Goal: Check status: Check status

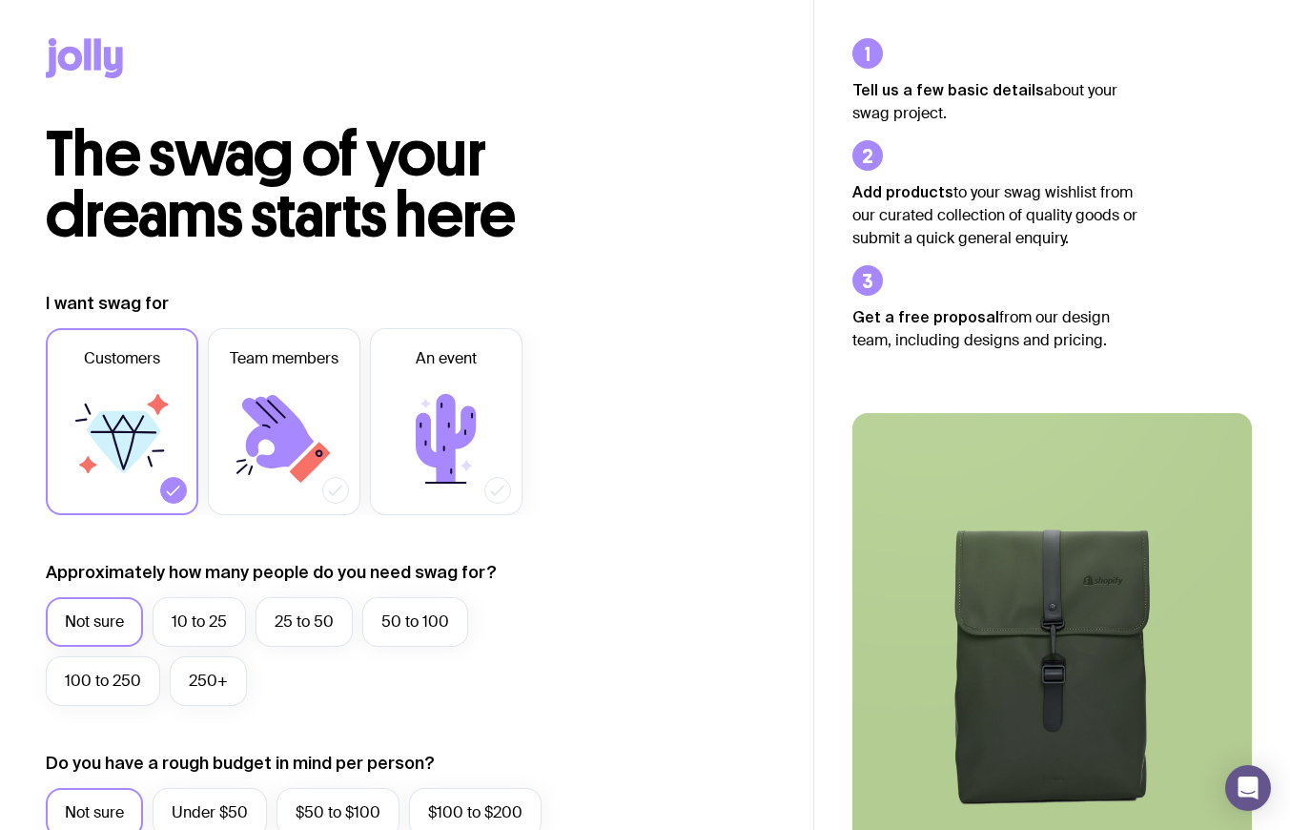
click at [97, 62] on icon at bounding box center [97, 53] width 7 height 31
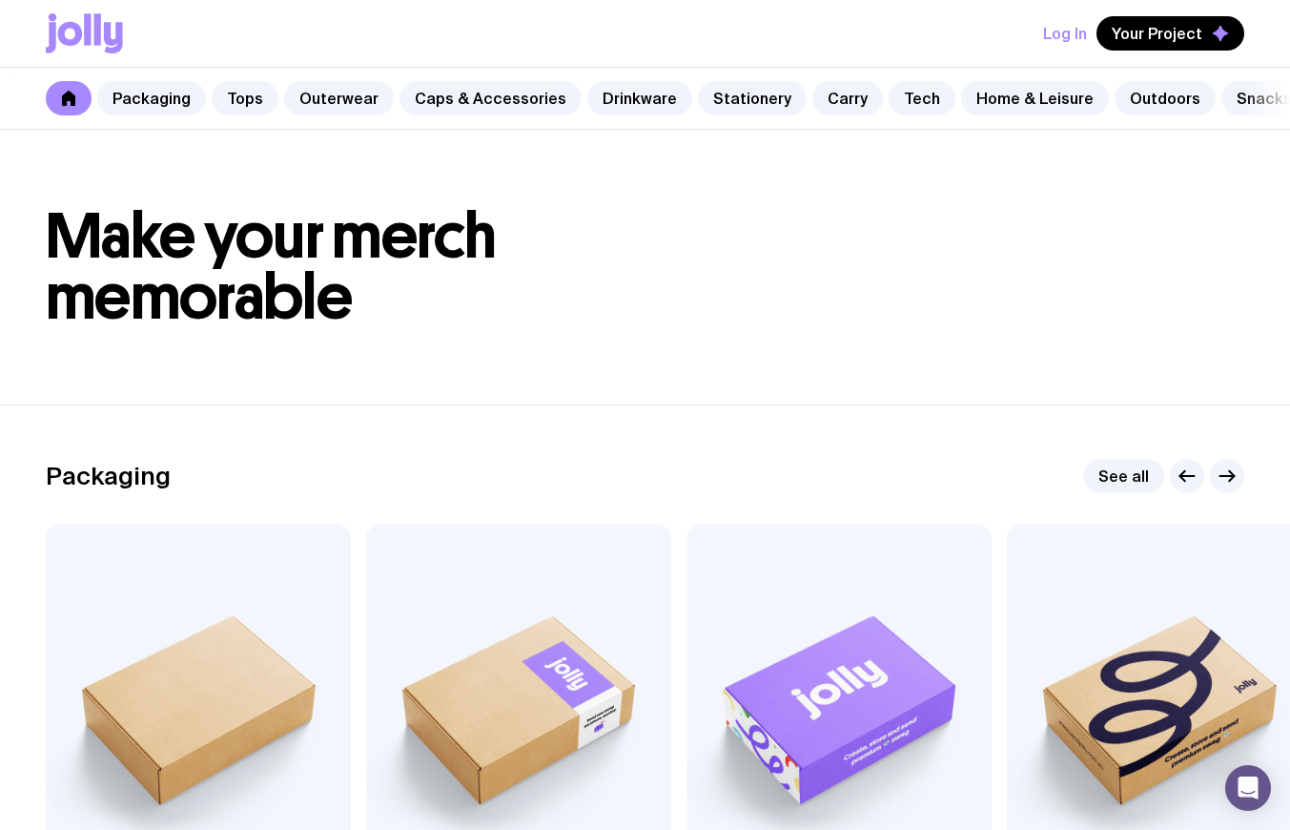
click at [1073, 31] on button "Log In" at bounding box center [1065, 33] width 44 height 34
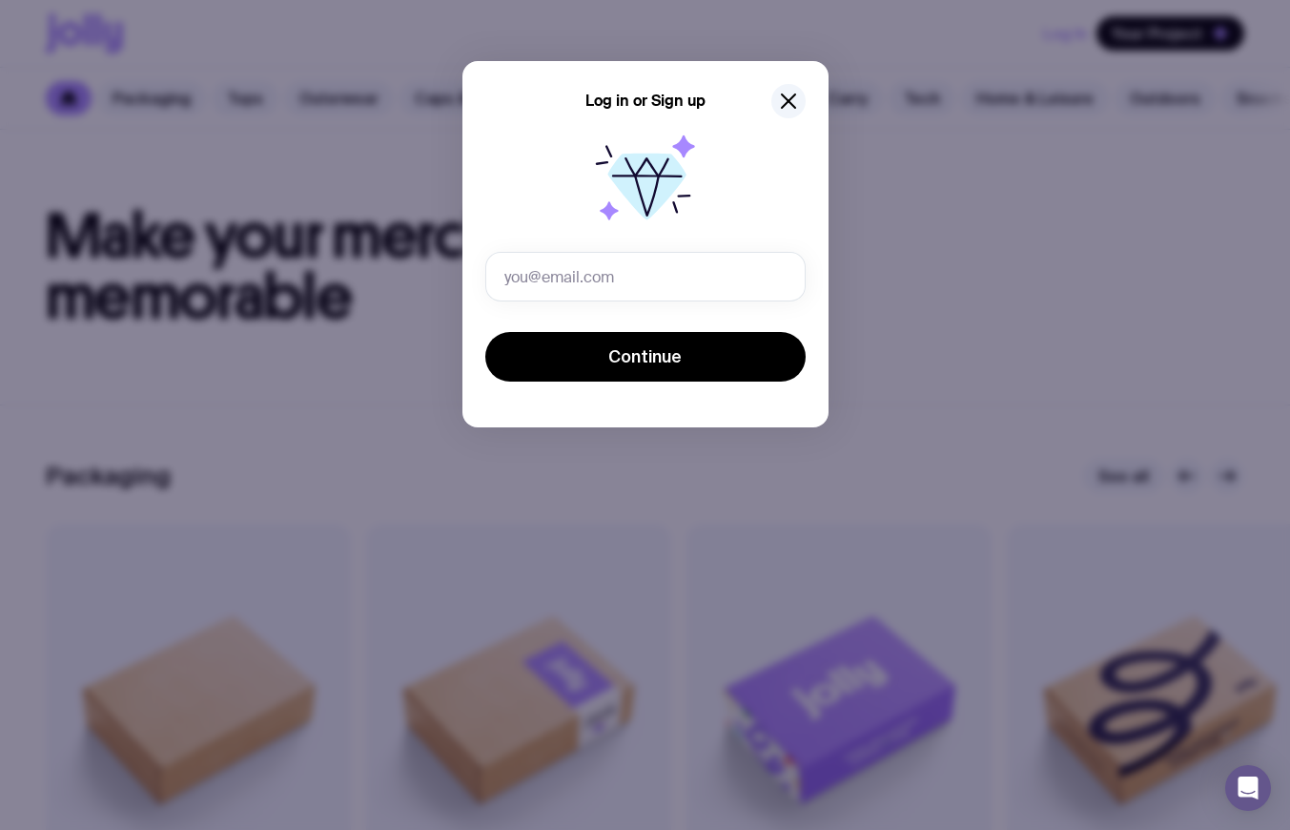
type input "[EMAIL_ADDRESS][DOMAIN_NAME]"
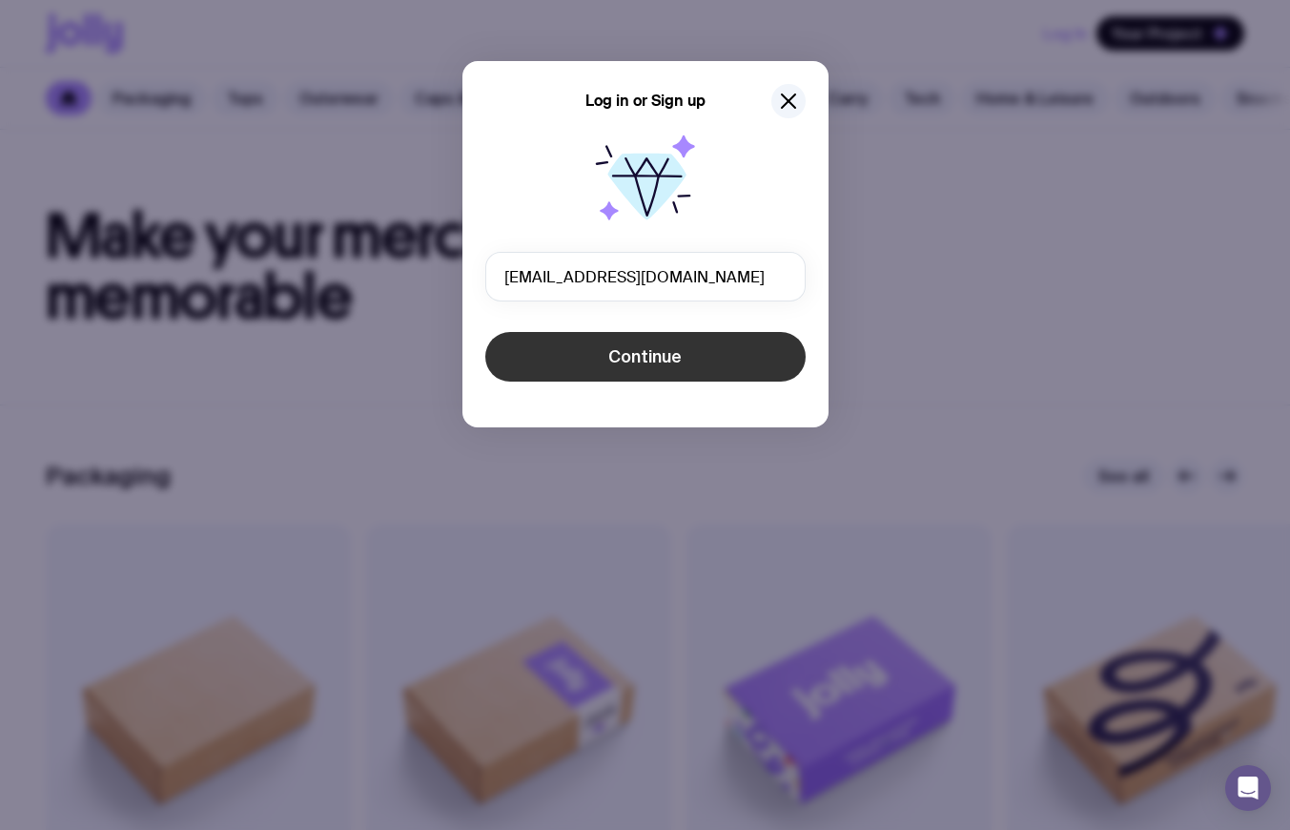
click at [757, 368] on button "Continue" at bounding box center [645, 357] width 320 height 50
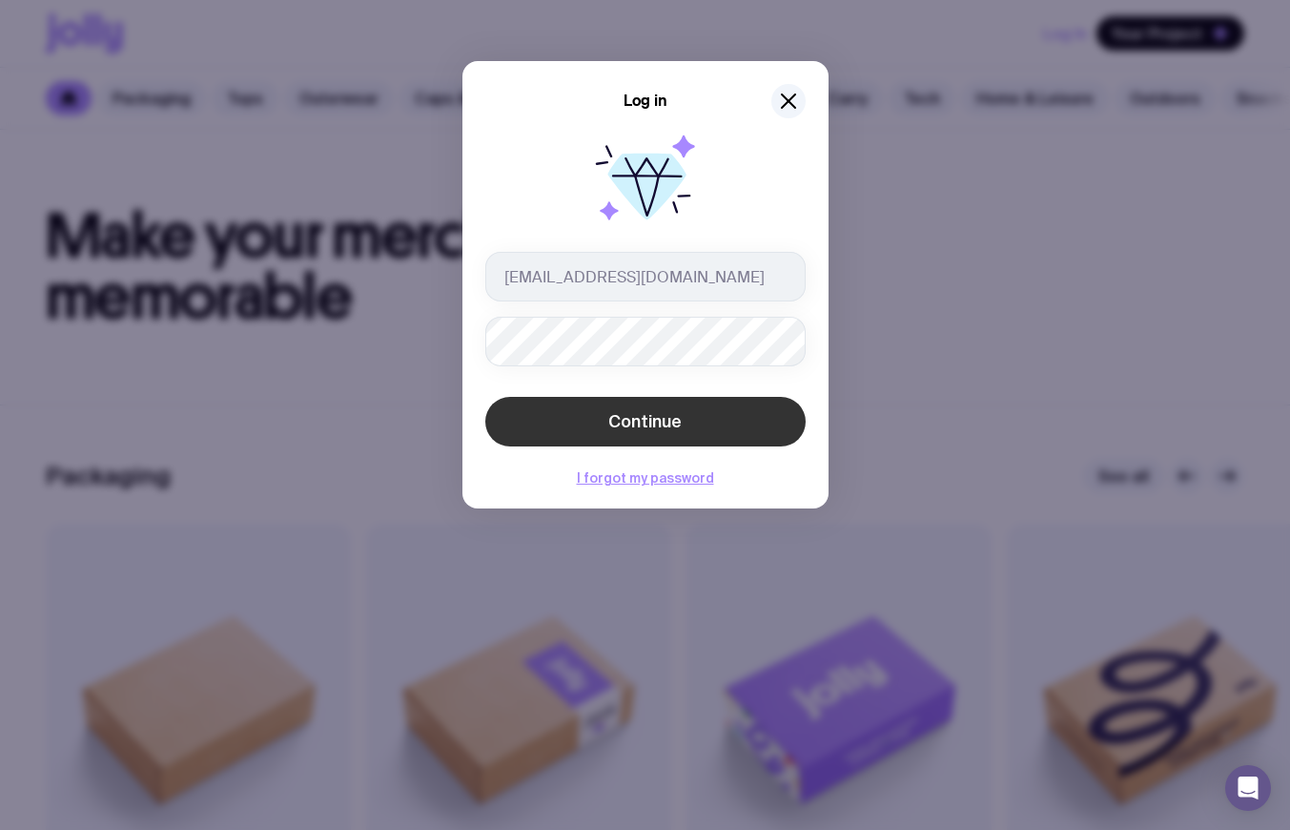
click at [746, 436] on button "Continue" at bounding box center [645, 422] width 320 height 50
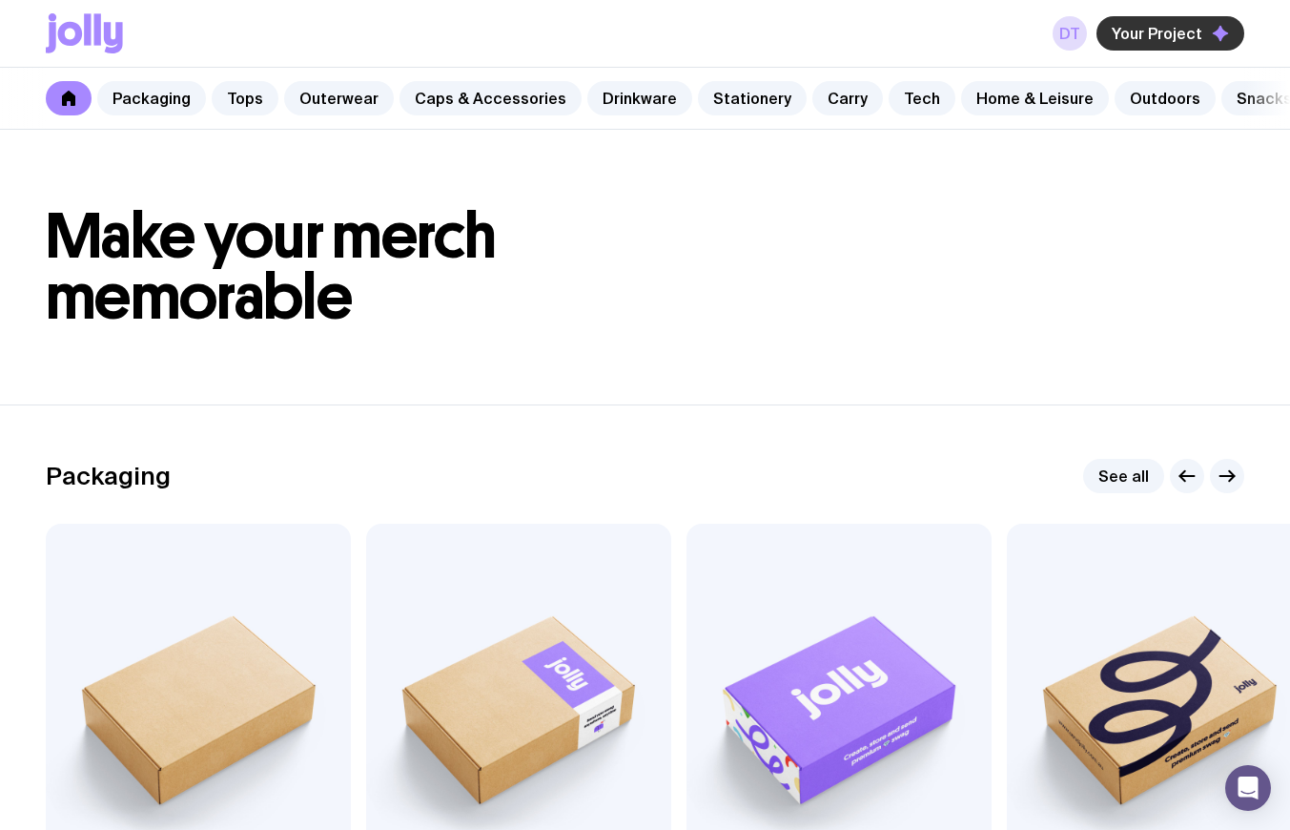
click at [1199, 43] on button "Your Project" at bounding box center [1171, 33] width 148 height 34
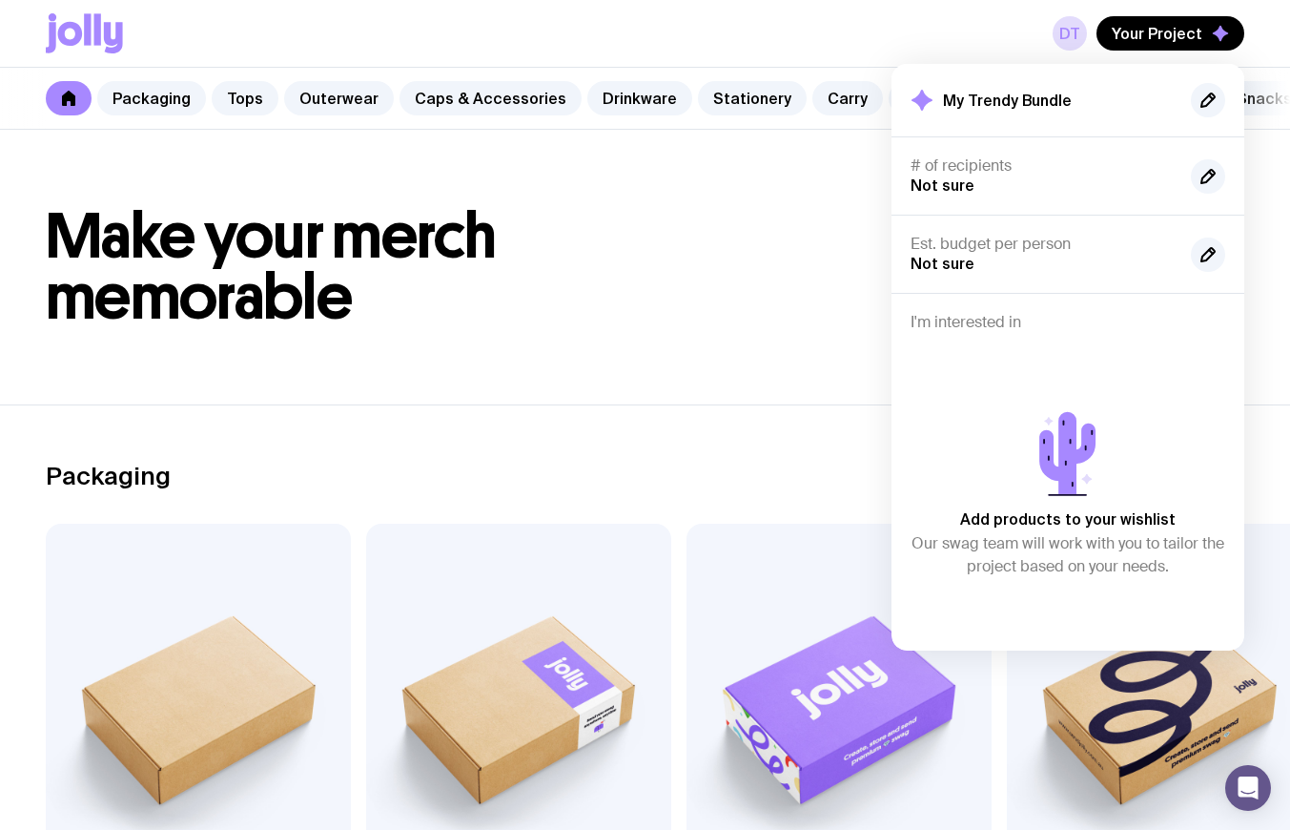
click at [645, 295] on h1 "Make your merch memorable" at bounding box center [645, 267] width 1199 height 122
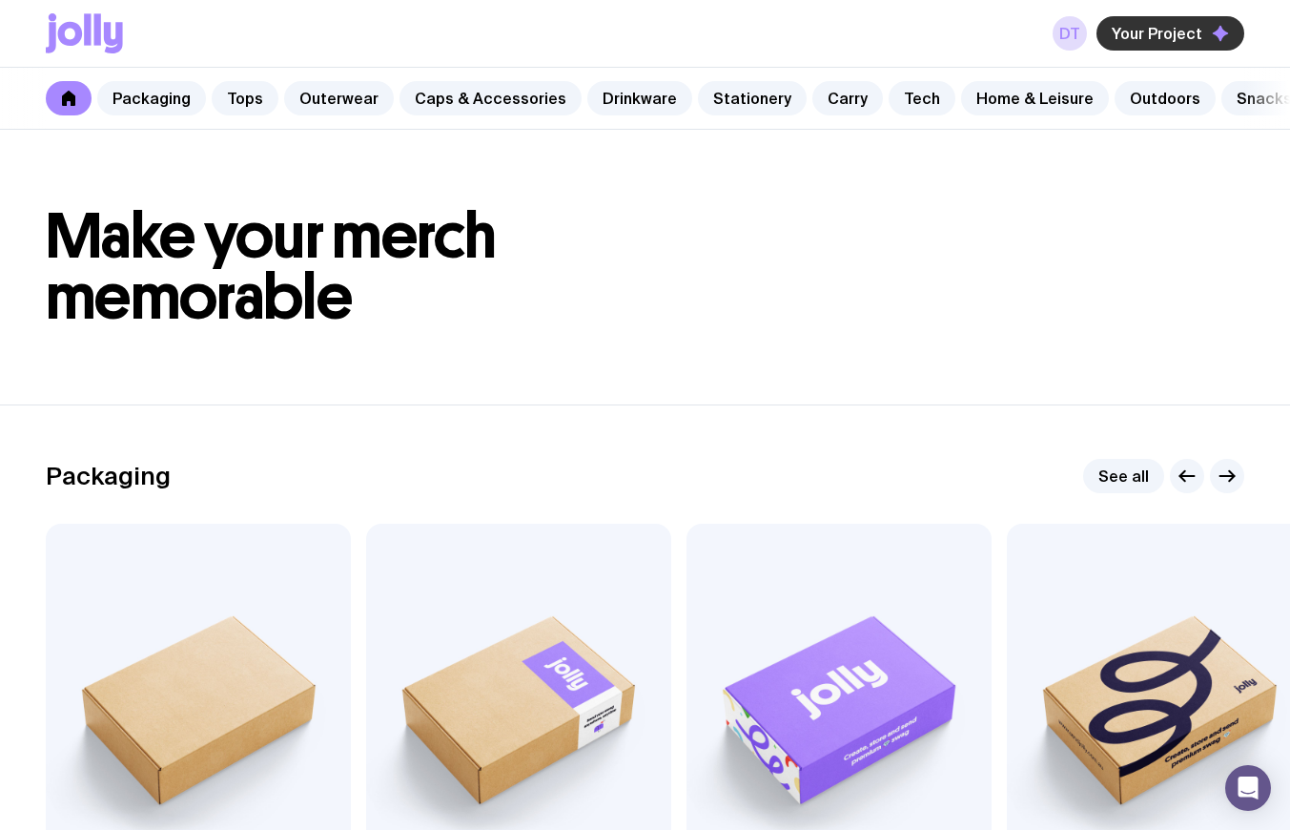
click at [1137, 37] on span "Your Project" at bounding box center [1157, 33] width 91 height 19
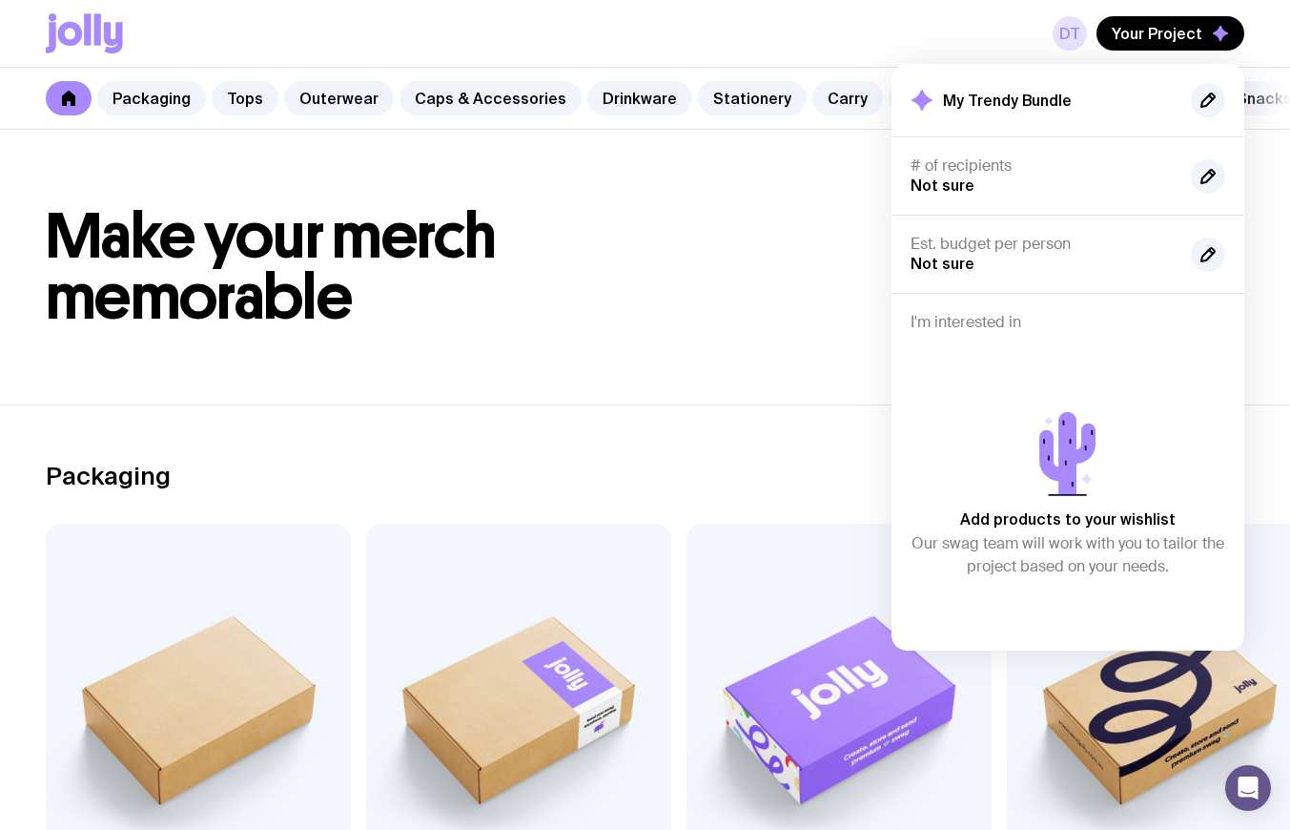
click at [1079, 35] on link "DT" at bounding box center [1070, 33] width 34 height 34
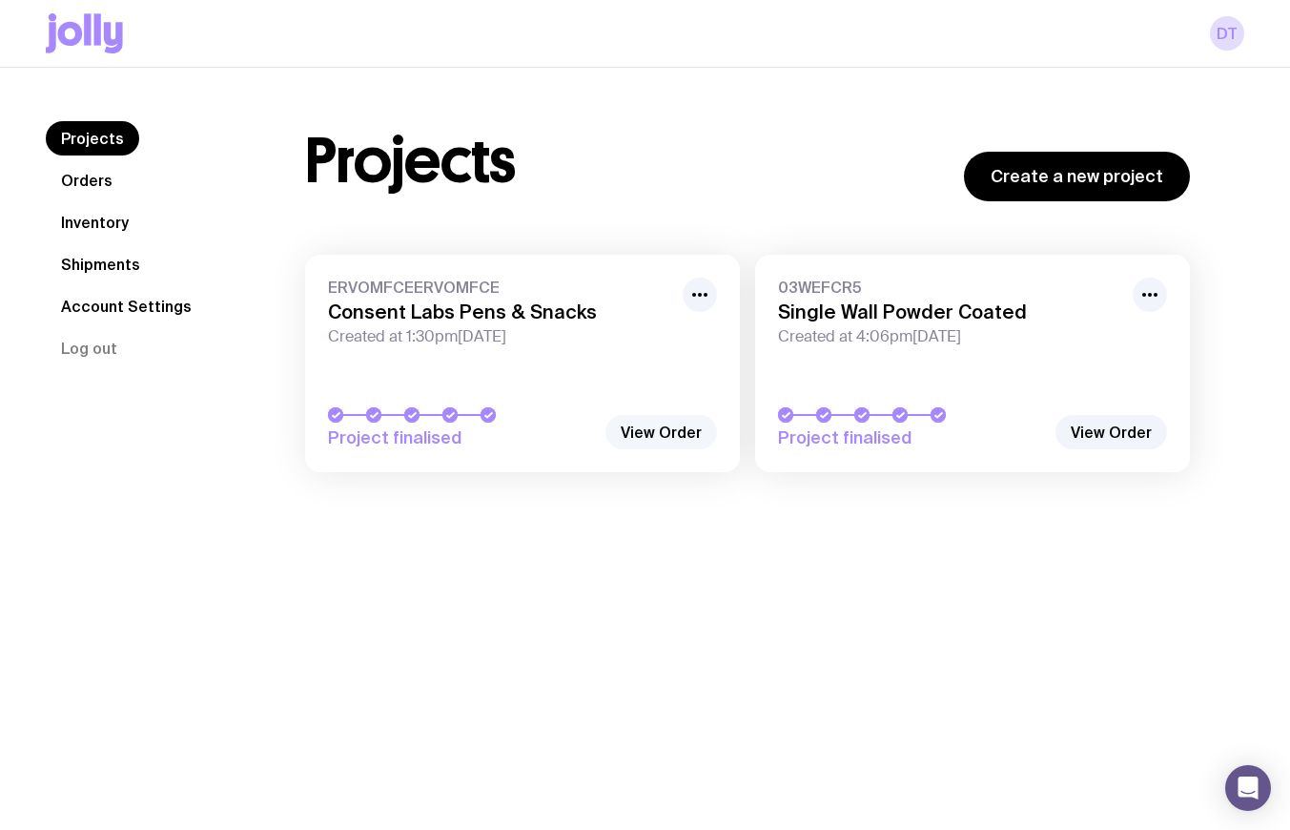
click at [657, 435] on link "View Order" at bounding box center [661, 432] width 112 height 34
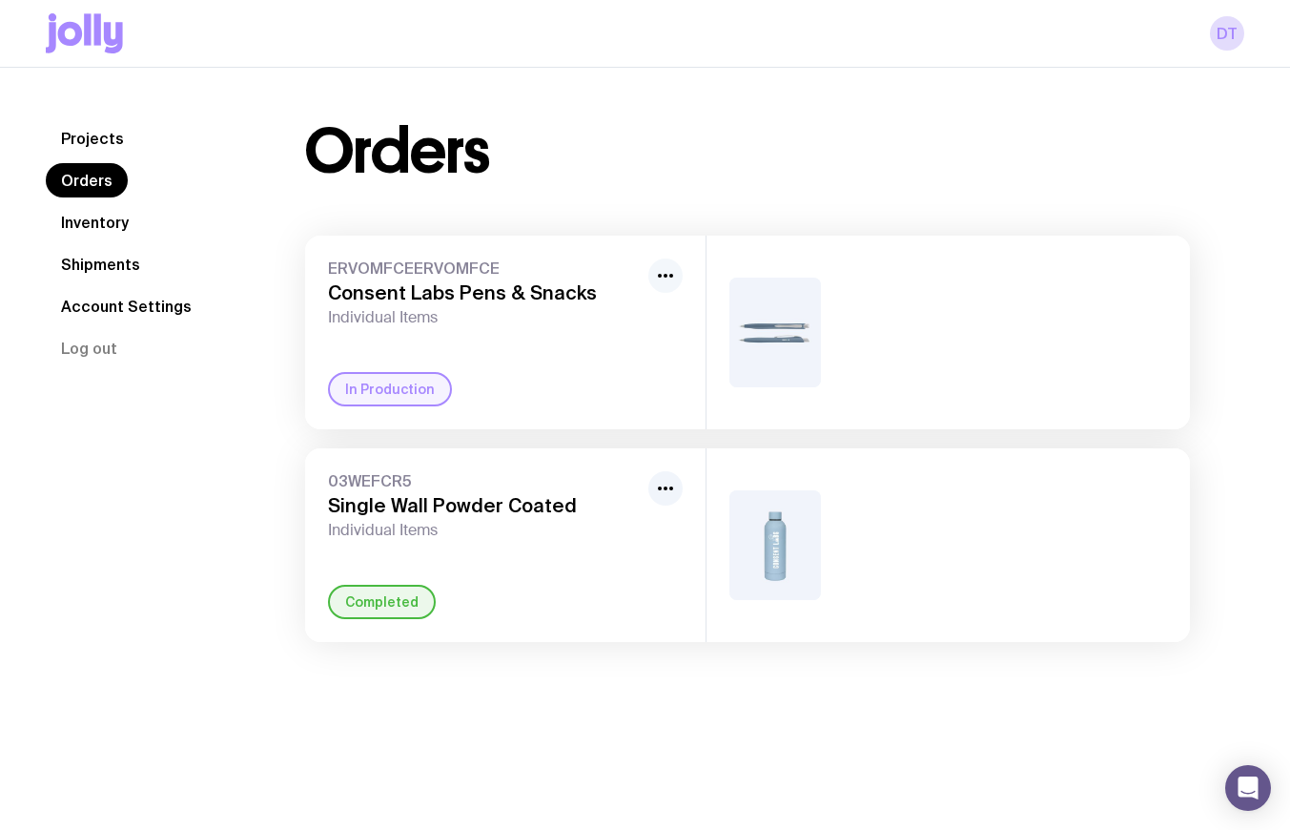
click at [659, 274] on circle "button" at bounding box center [660, 276] width 4 height 4
click at [773, 334] on img at bounding box center [775, 332] width 92 height 110
click at [775, 383] on img at bounding box center [775, 332] width 92 height 110
click at [777, 335] on img at bounding box center [775, 332] width 92 height 110
click at [672, 265] on icon "button" at bounding box center [665, 275] width 23 height 23
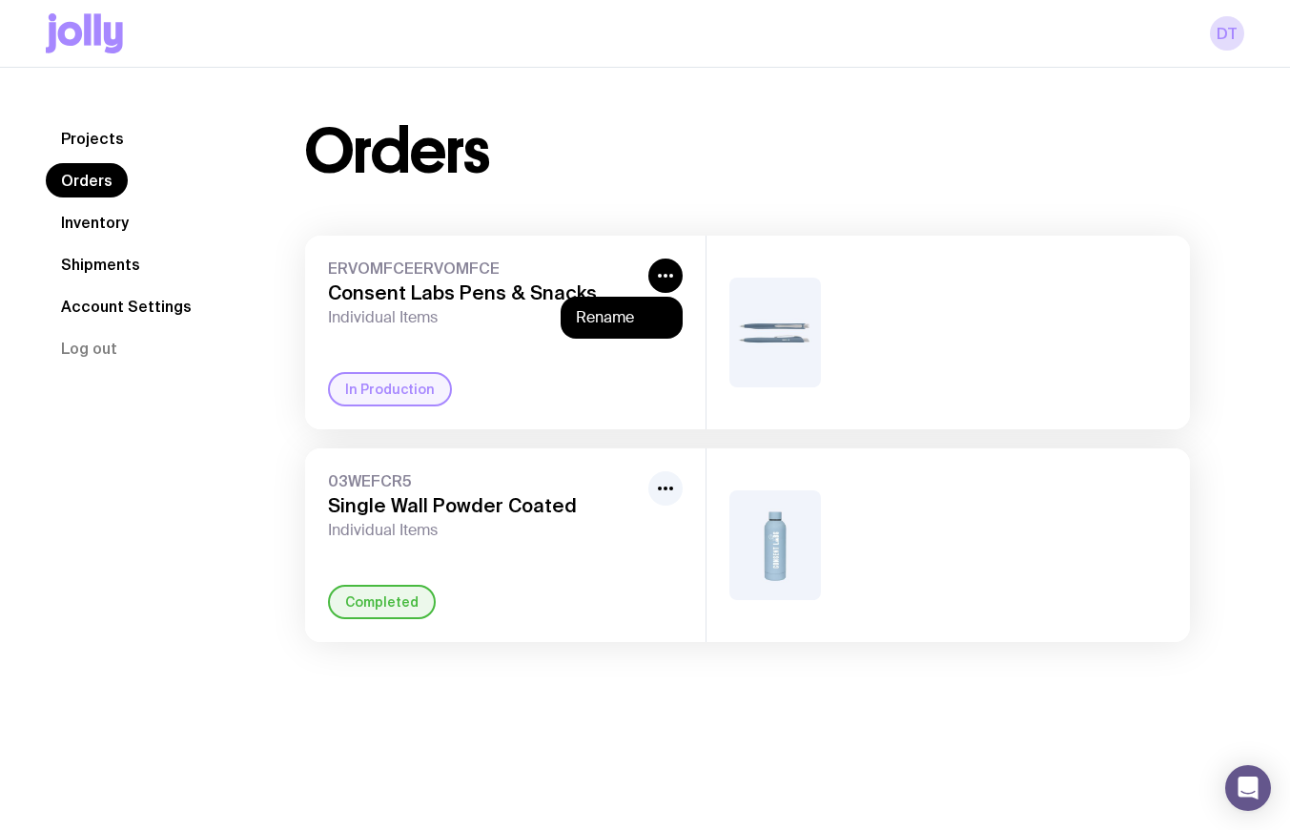
click at [404, 391] on div "In Production" at bounding box center [390, 389] width 124 height 34
click at [374, 402] on div "In Production" at bounding box center [390, 389] width 124 height 34
click at [112, 270] on link "Shipments" at bounding box center [101, 264] width 110 height 34
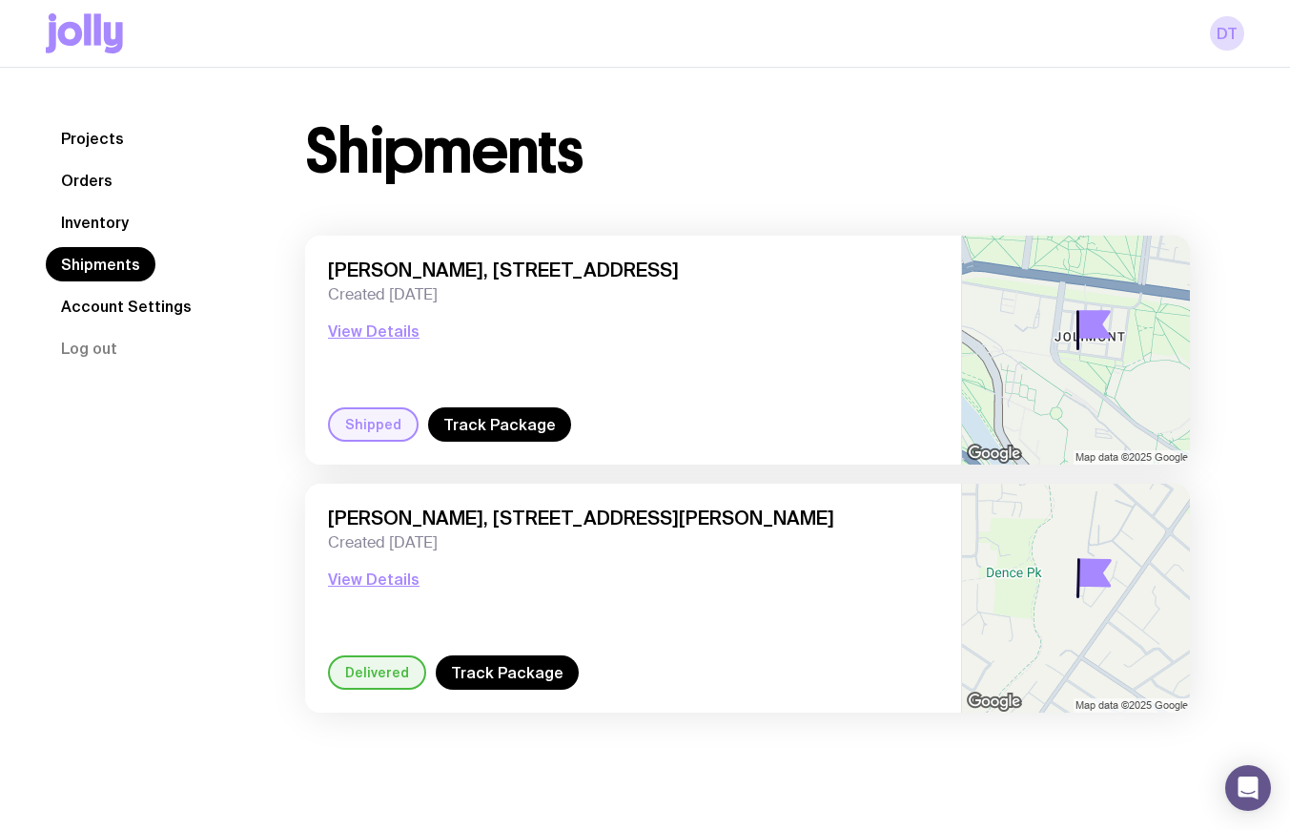
click at [113, 224] on link "Inventory" at bounding box center [95, 222] width 98 height 34
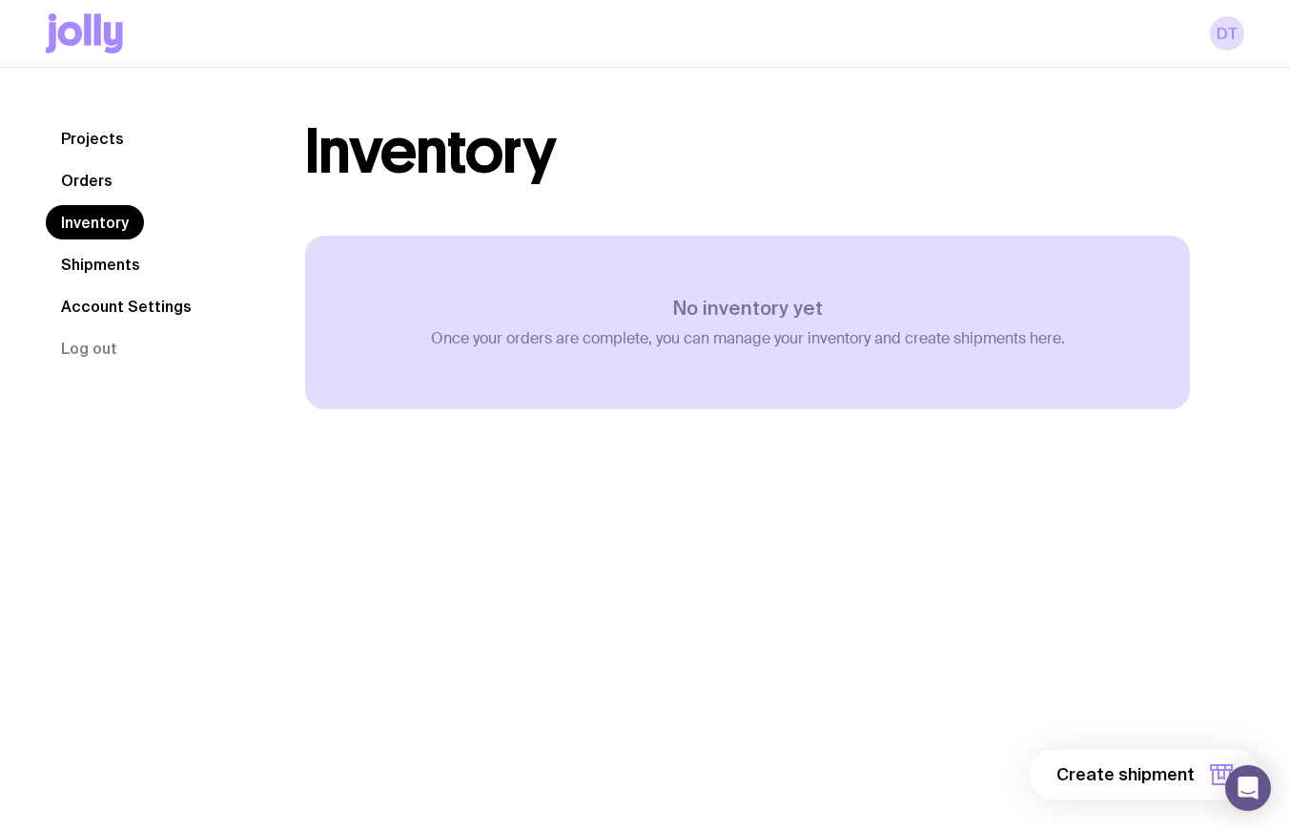
click at [104, 266] on link "Shipments" at bounding box center [101, 264] width 110 height 34
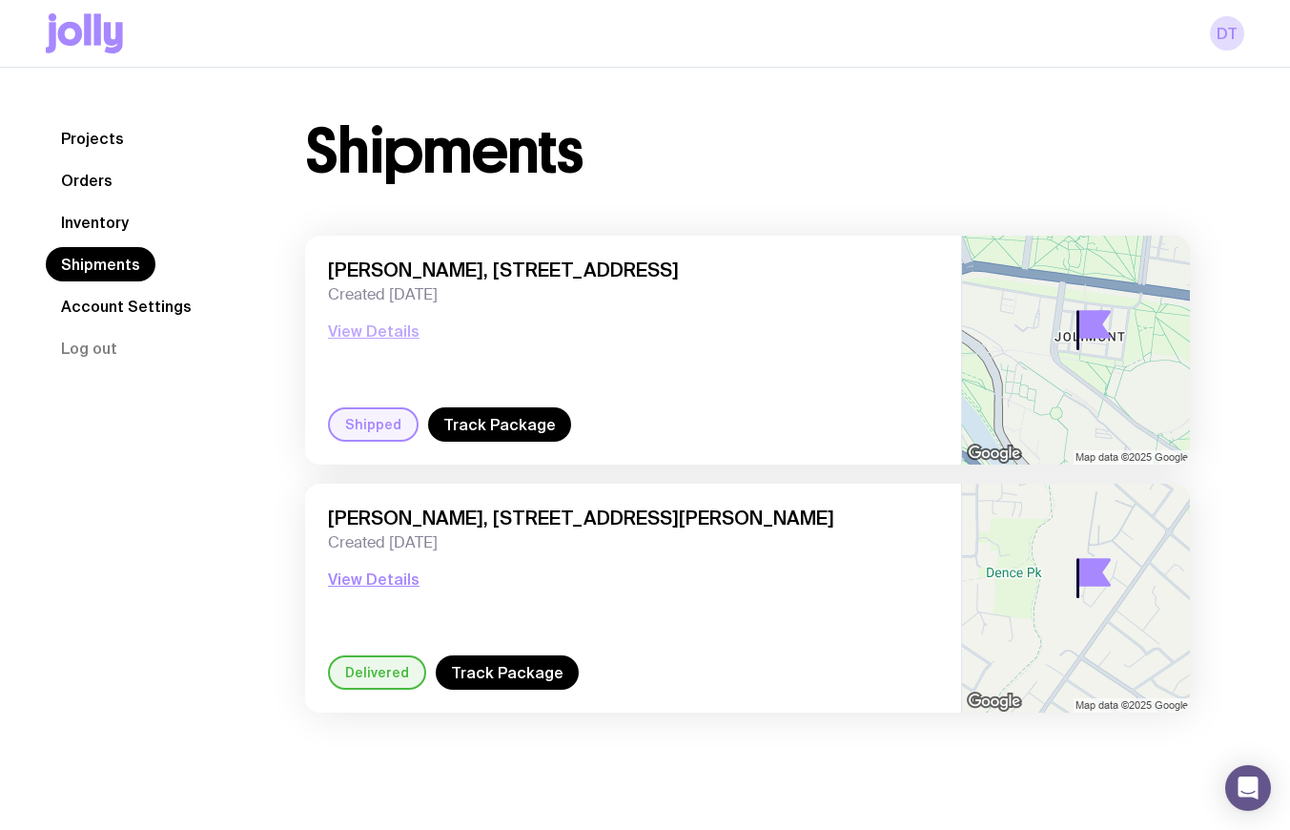
click at [371, 328] on button "View Details" at bounding box center [374, 330] width 92 height 23
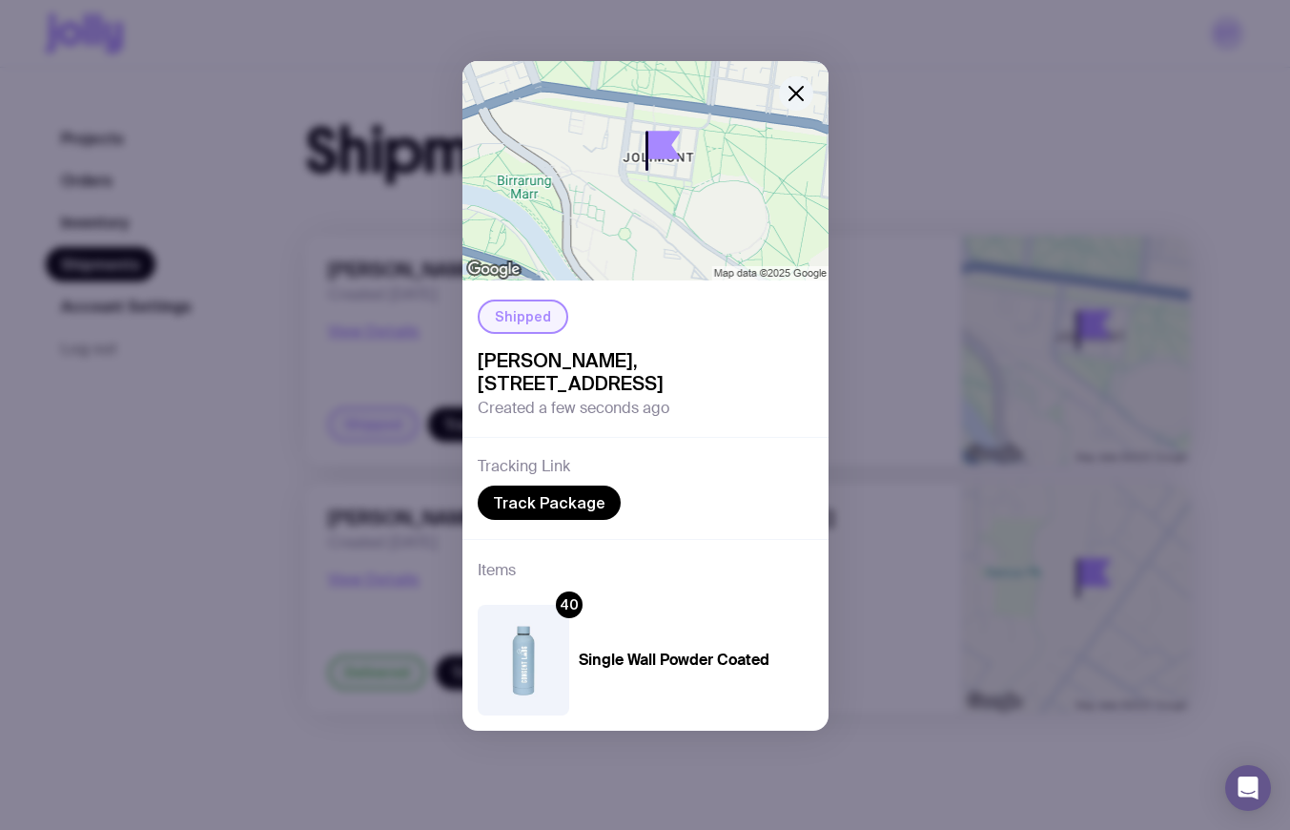
click at [794, 91] on icon "button" at bounding box center [796, 93] width 23 height 23
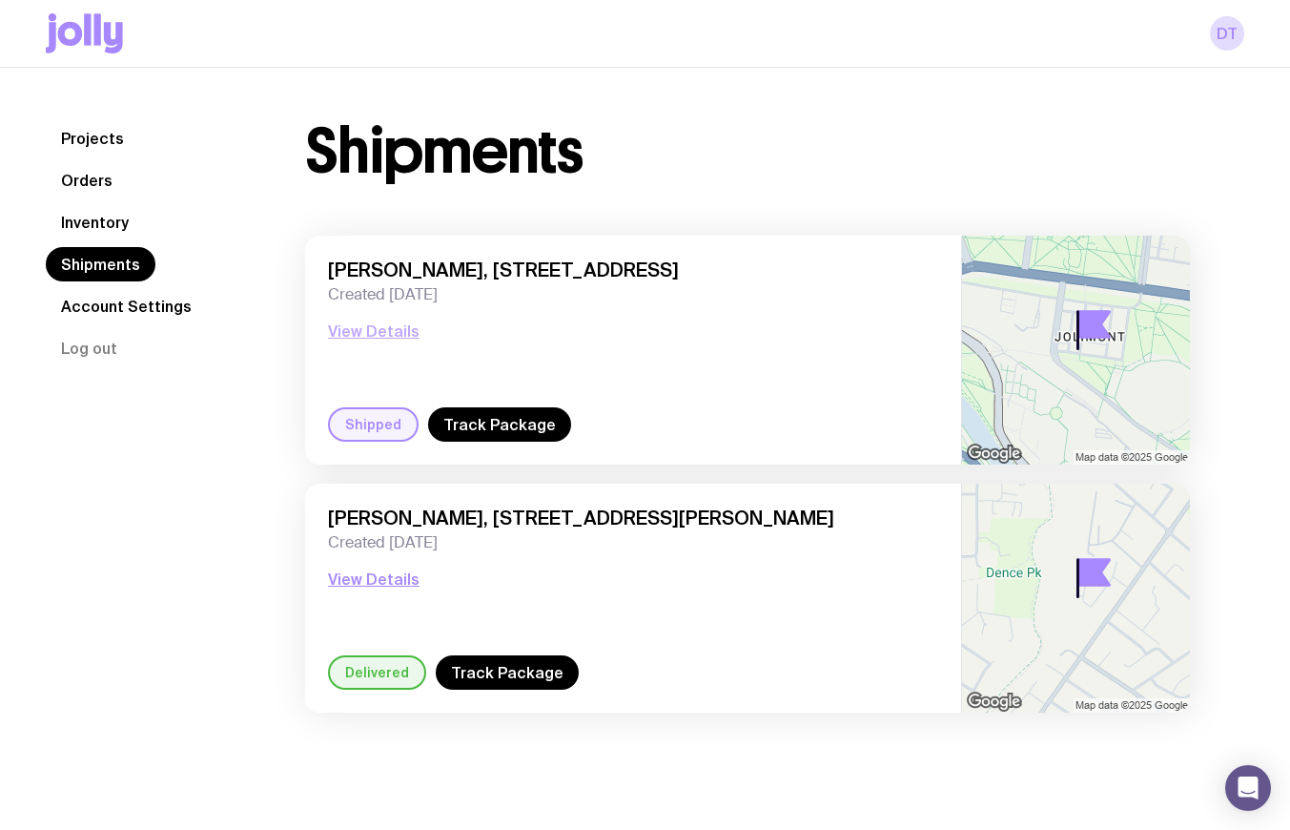
click at [380, 329] on button "View Details" at bounding box center [374, 330] width 92 height 23
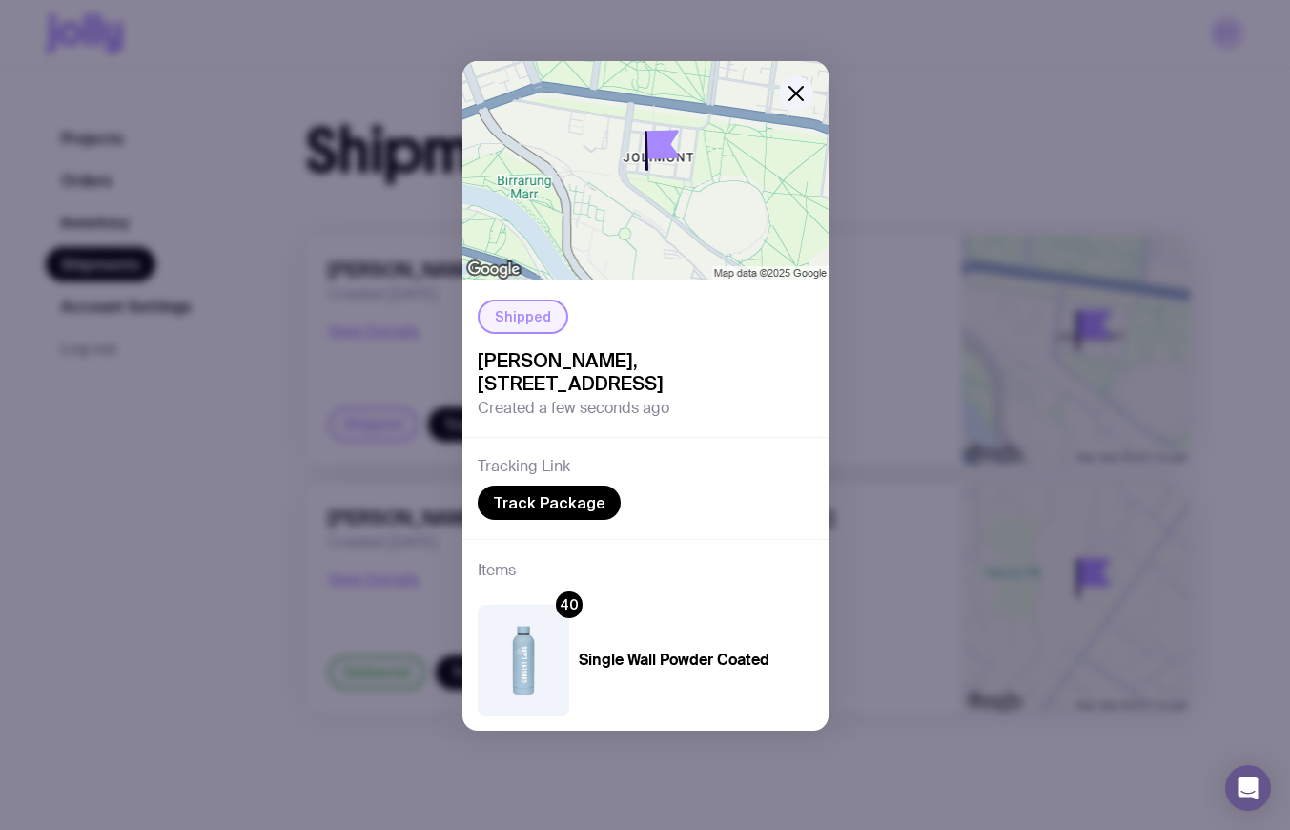
click at [248, 397] on div "Shipped [PERSON_NAME], [STREET_ADDRESS] Created a few seconds ago Tracking Link…" at bounding box center [645, 415] width 1290 height 830
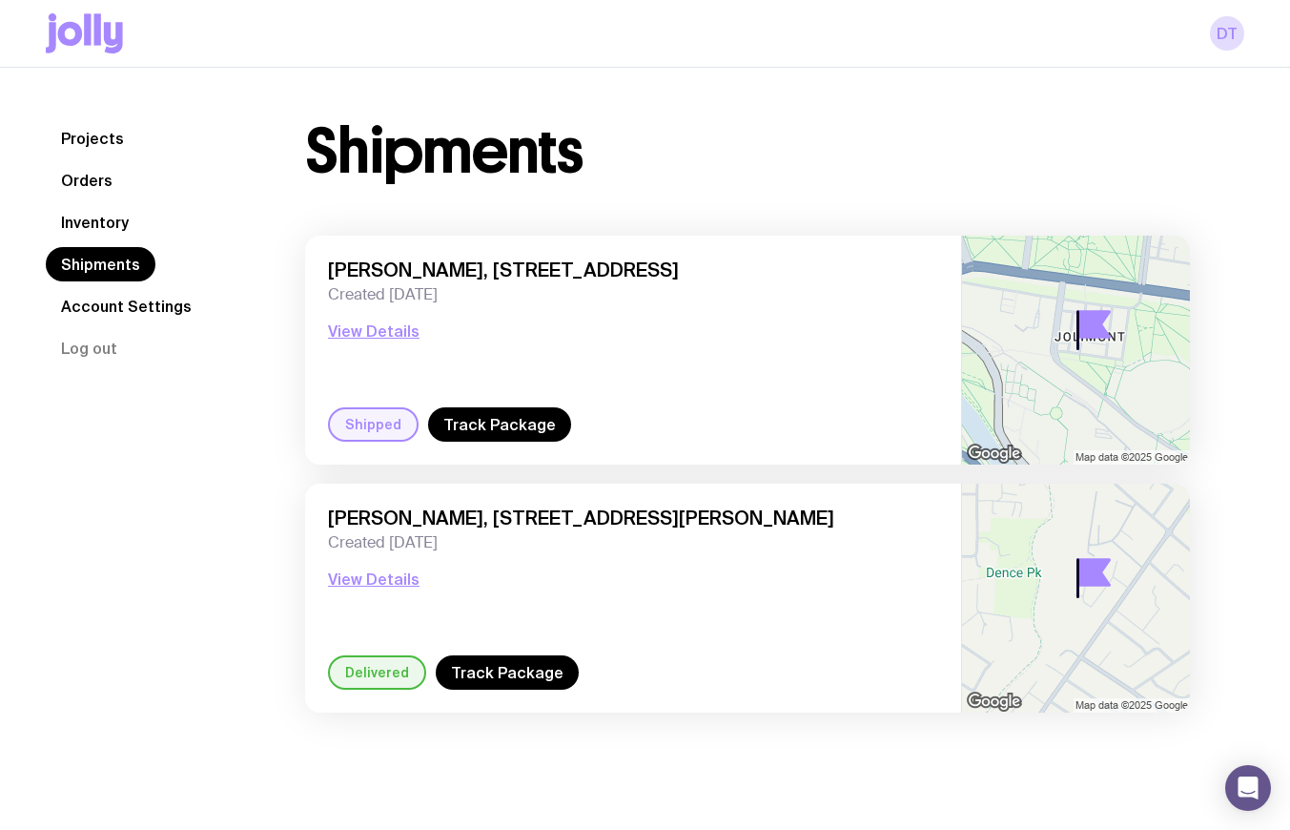
click at [92, 182] on link "Orders" at bounding box center [87, 180] width 82 height 34
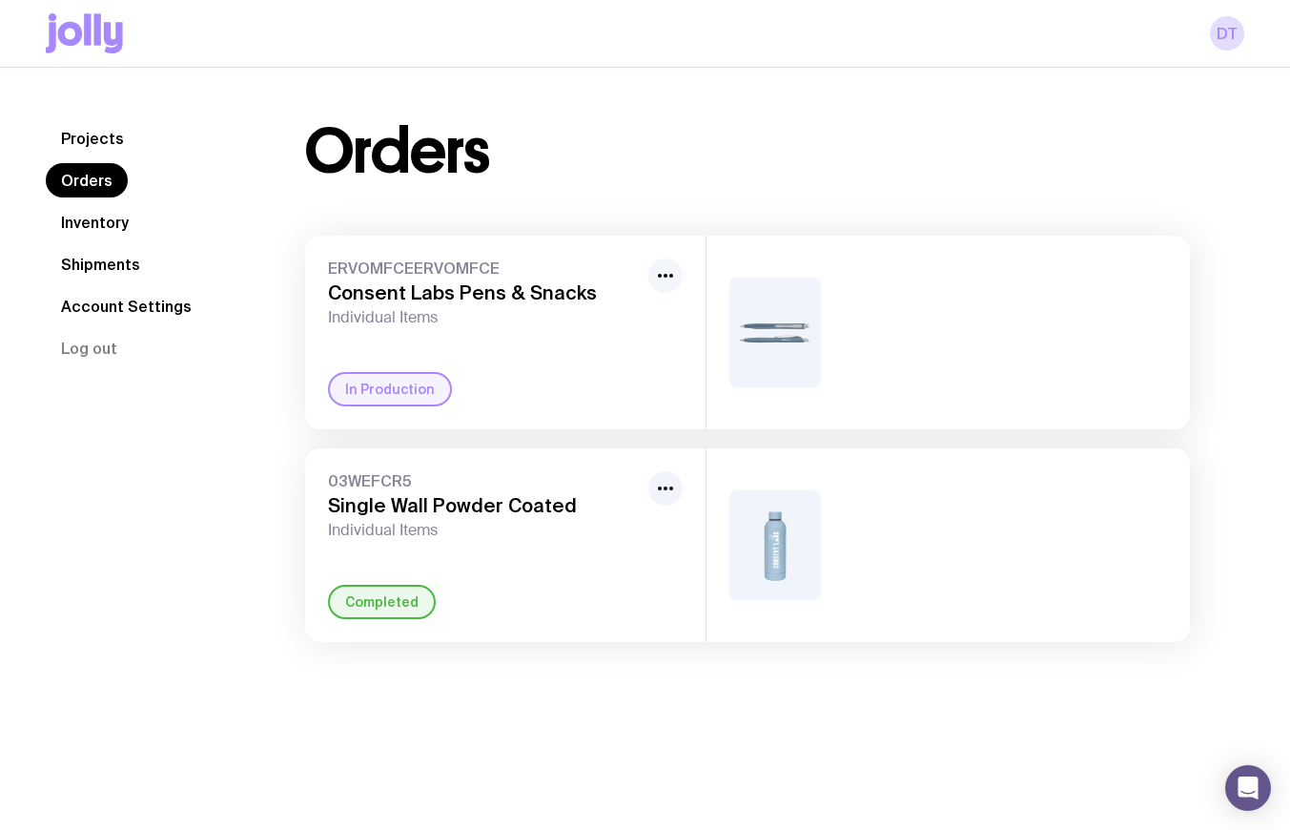
click at [650, 273] on button "button" at bounding box center [665, 275] width 34 height 34
click at [380, 388] on div "In Production" at bounding box center [390, 389] width 124 height 34
click at [414, 265] on span "ERVOMFCEERVOMFCE" at bounding box center [484, 267] width 313 height 19
click at [810, 324] on img at bounding box center [775, 332] width 92 height 110
click at [806, 323] on img at bounding box center [775, 332] width 92 height 110
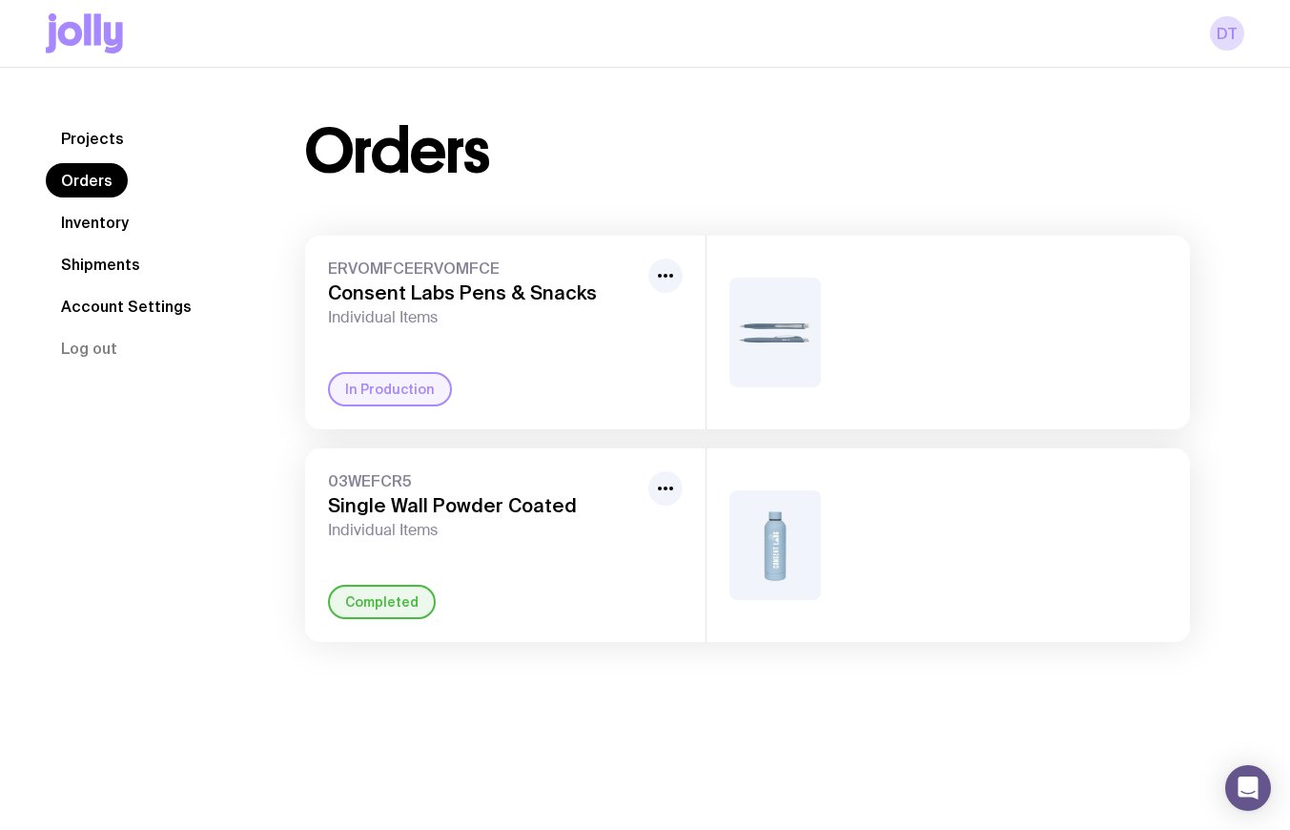
click at [769, 341] on img at bounding box center [775, 332] width 92 height 110
click at [738, 355] on img at bounding box center [775, 332] width 92 height 110
